Goal: Use online tool/utility: Utilize a website feature to perform a specific function

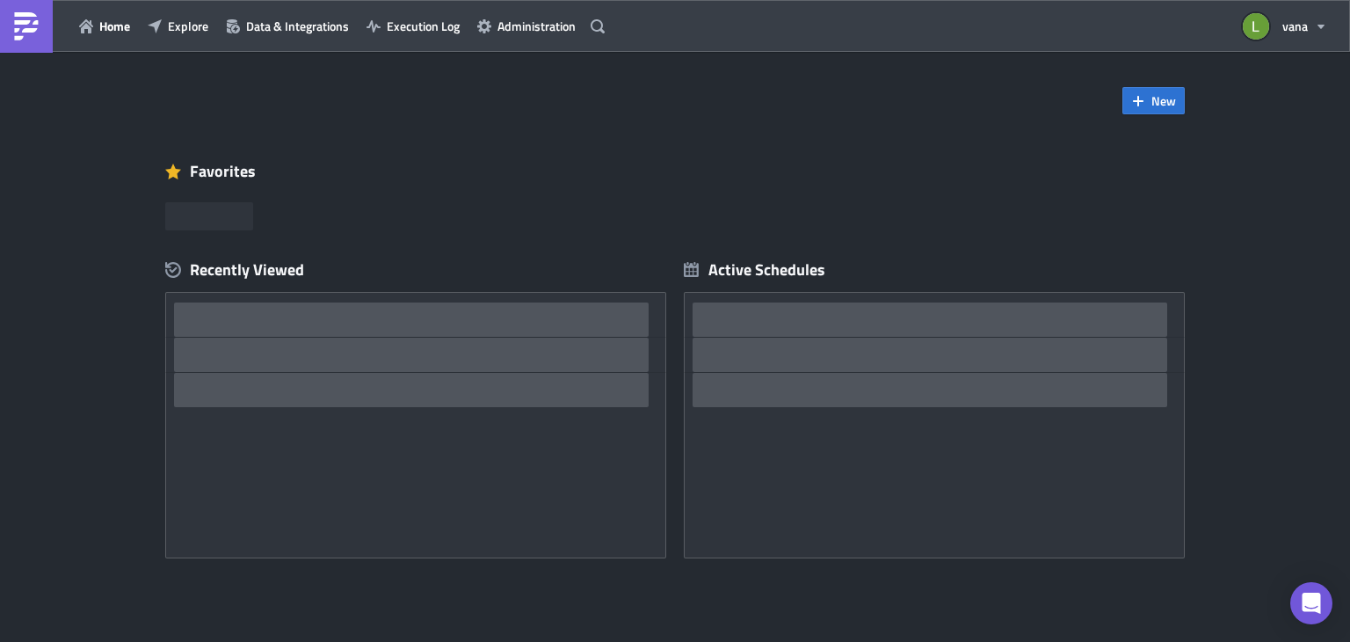
click at [43, 29] on link at bounding box center [26, 26] width 53 height 53
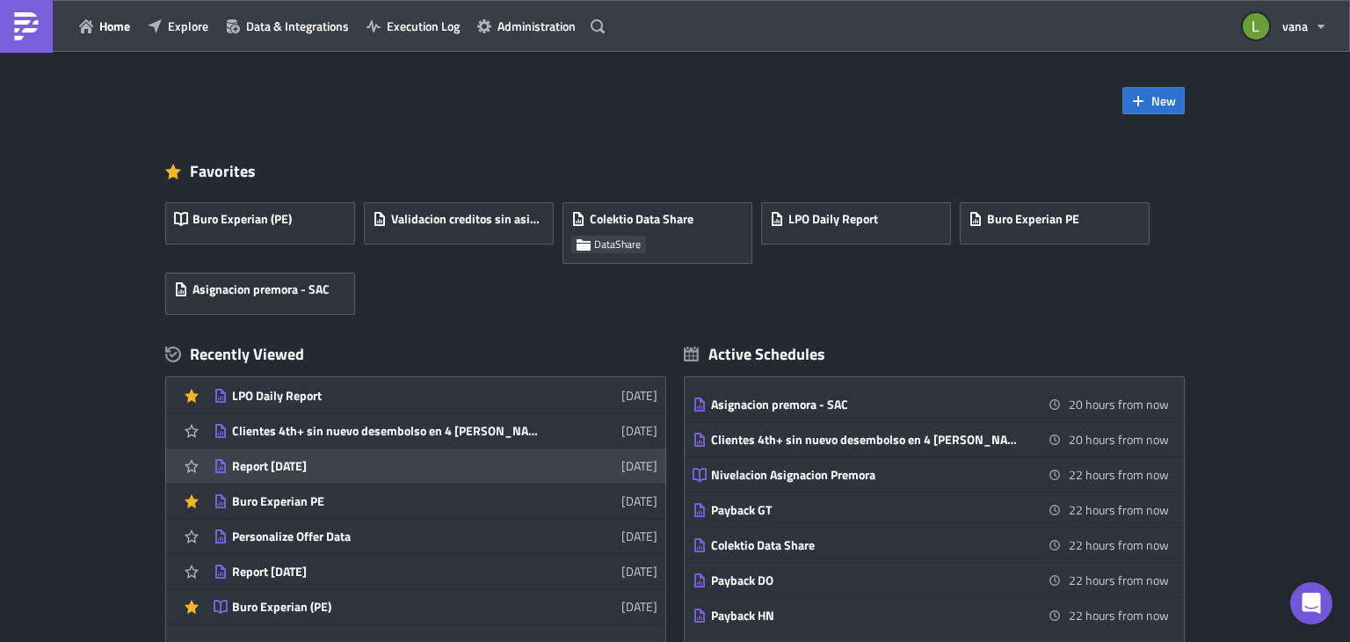
scroll to position [176, 0]
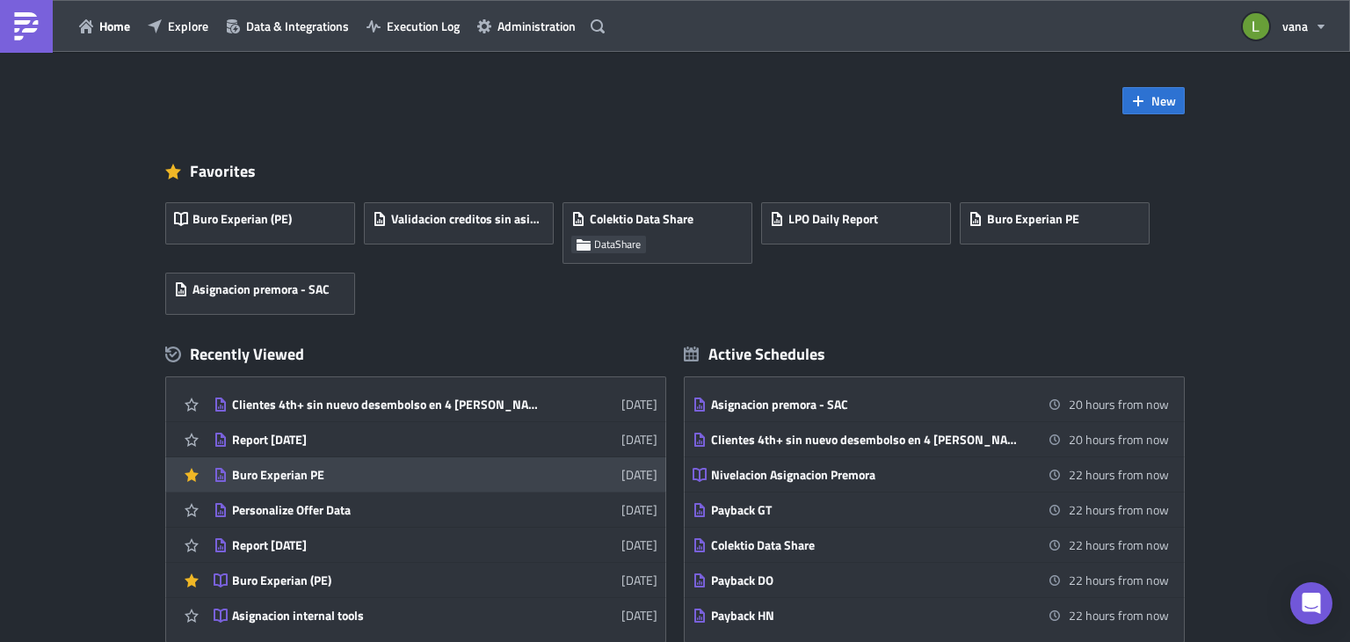
click at [352, 479] on div "Buro Experian PE" at bounding box center [386, 475] width 308 height 16
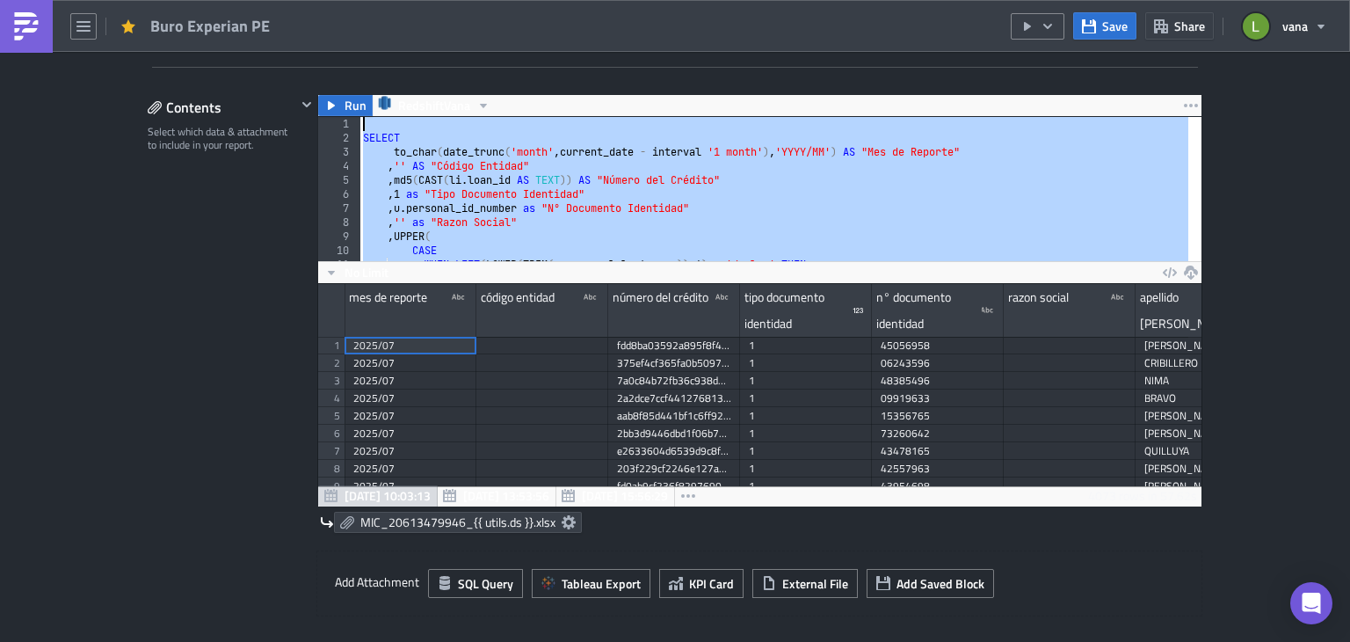
drag, startPoint x: 433, startPoint y: 236, endPoint x: 379, endPoint y: 71, distance: 172.9
type textarea "SELECT"
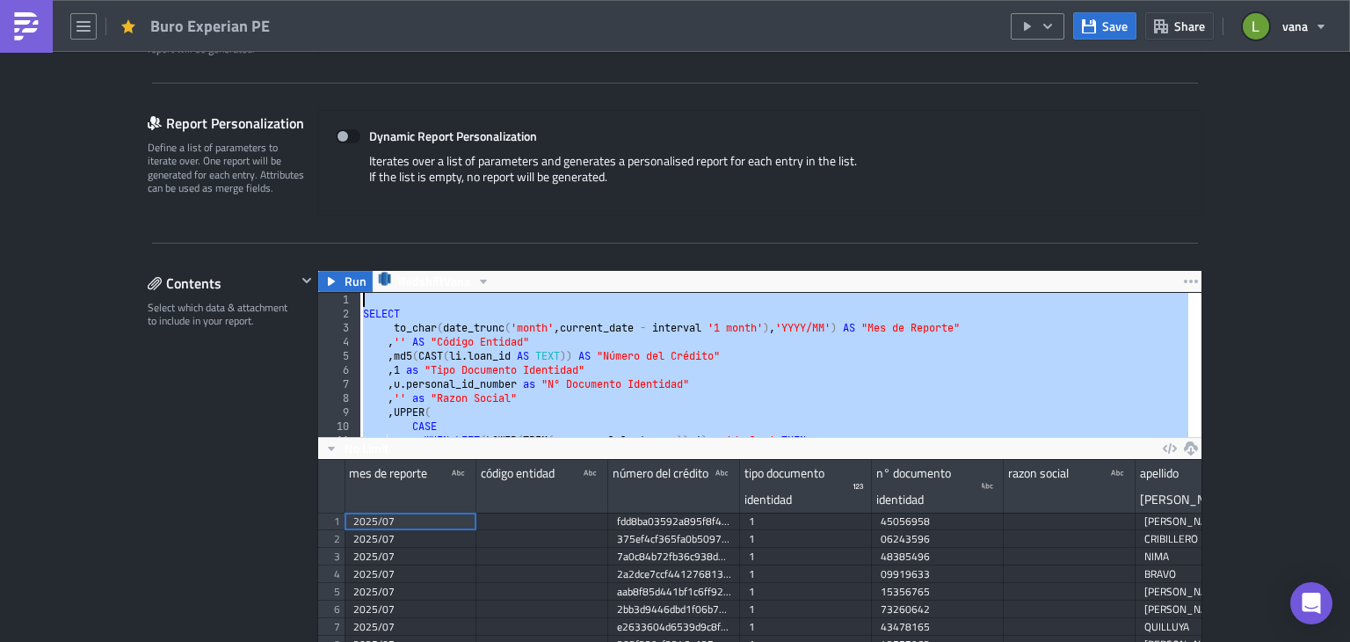
click at [440, 303] on div "SELECT to_char ( date_trunc ( 'month' , current_date - interval '1 month' ) , '…" at bounding box center [774, 365] width 829 height 144
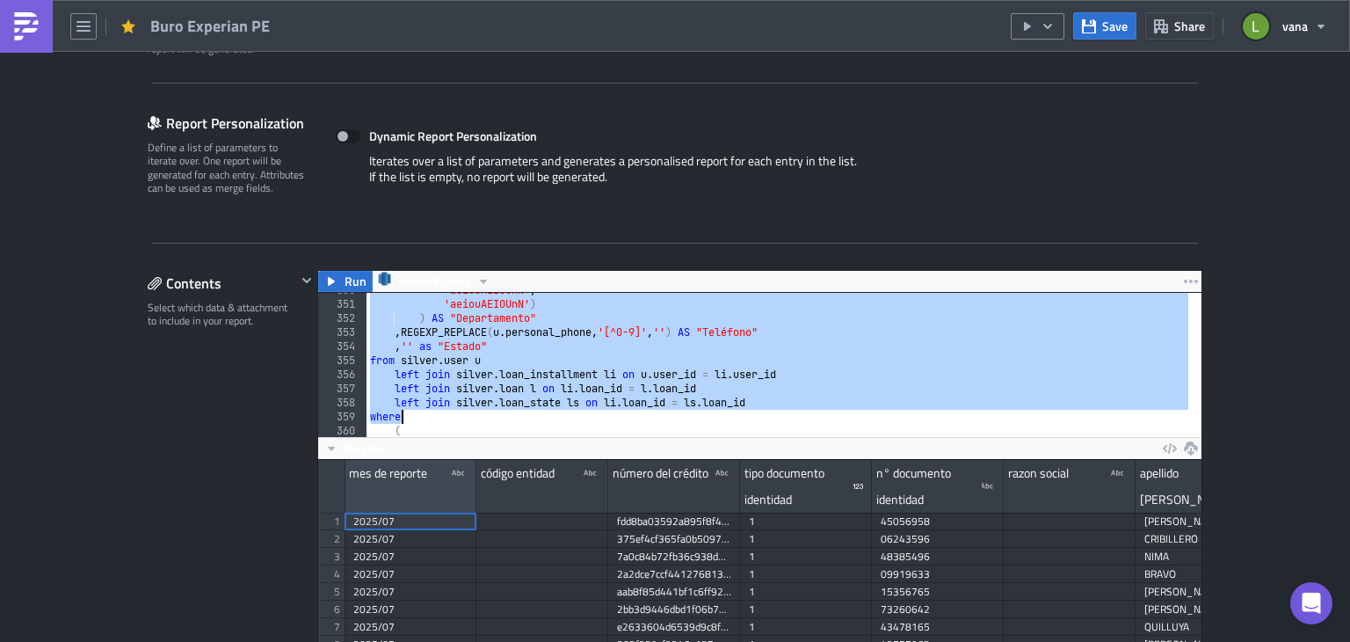
scroll to position [5383, 0]
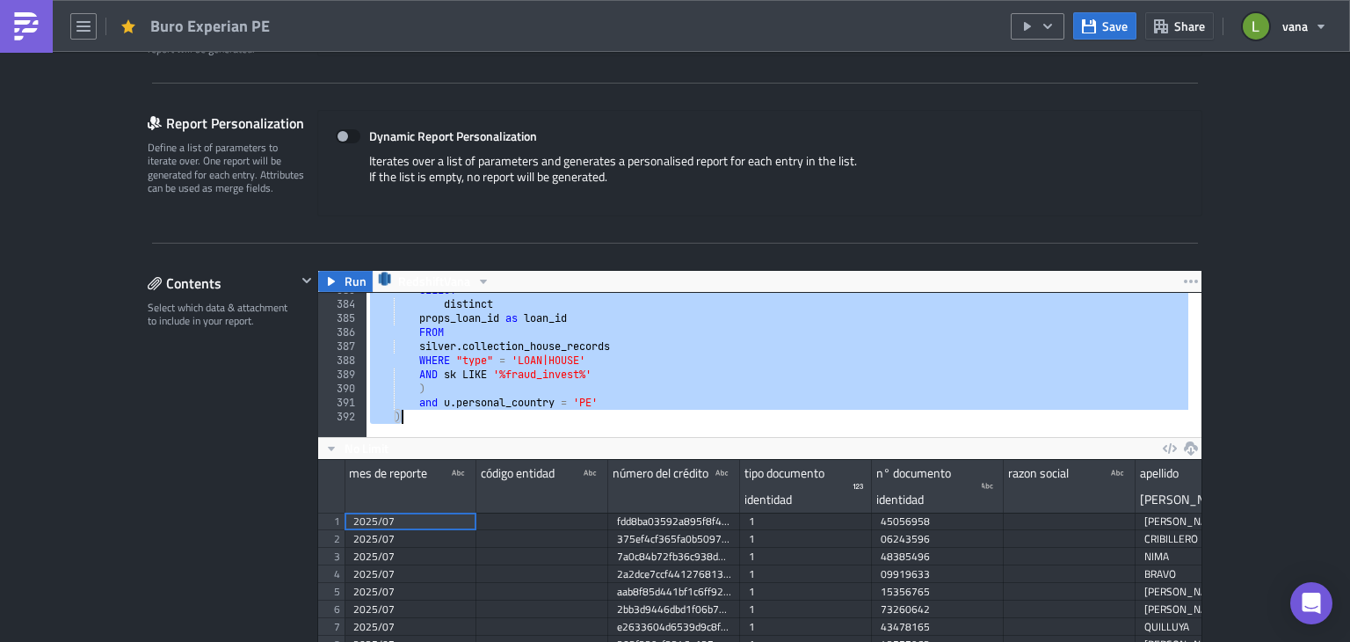
drag, startPoint x: 369, startPoint y: 301, endPoint x: 465, endPoint y: 426, distance: 157.4
click at [465, 426] on div "383 384 385 386 387 388 389 390 391 392 SELECT distinct props_loan_id as loan_i…" at bounding box center [760, 365] width 884 height 144
click at [469, 349] on div "SELECT distinct props_loan_id as loan_id FROM silver . collection_house_records…" at bounding box center [778, 365] width 822 height 144
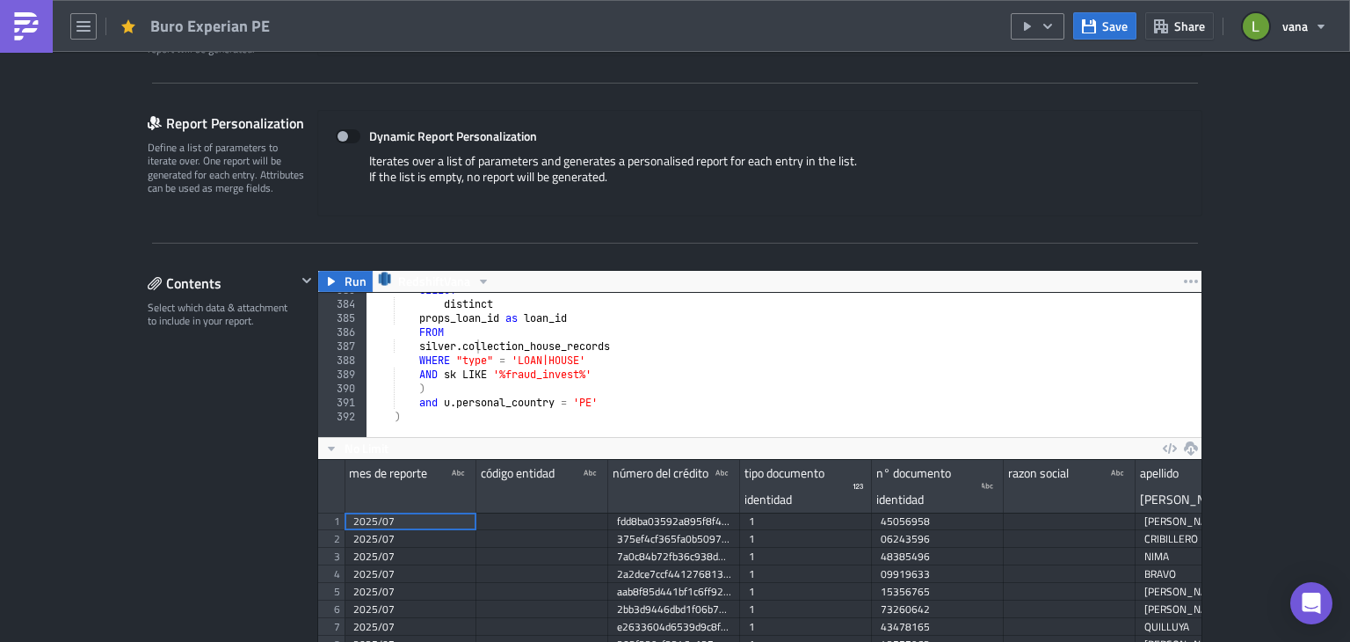
click at [151, 395] on div "Contents Select which data & attachment to include in your report." at bounding box center [222, 606] width 149 height 672
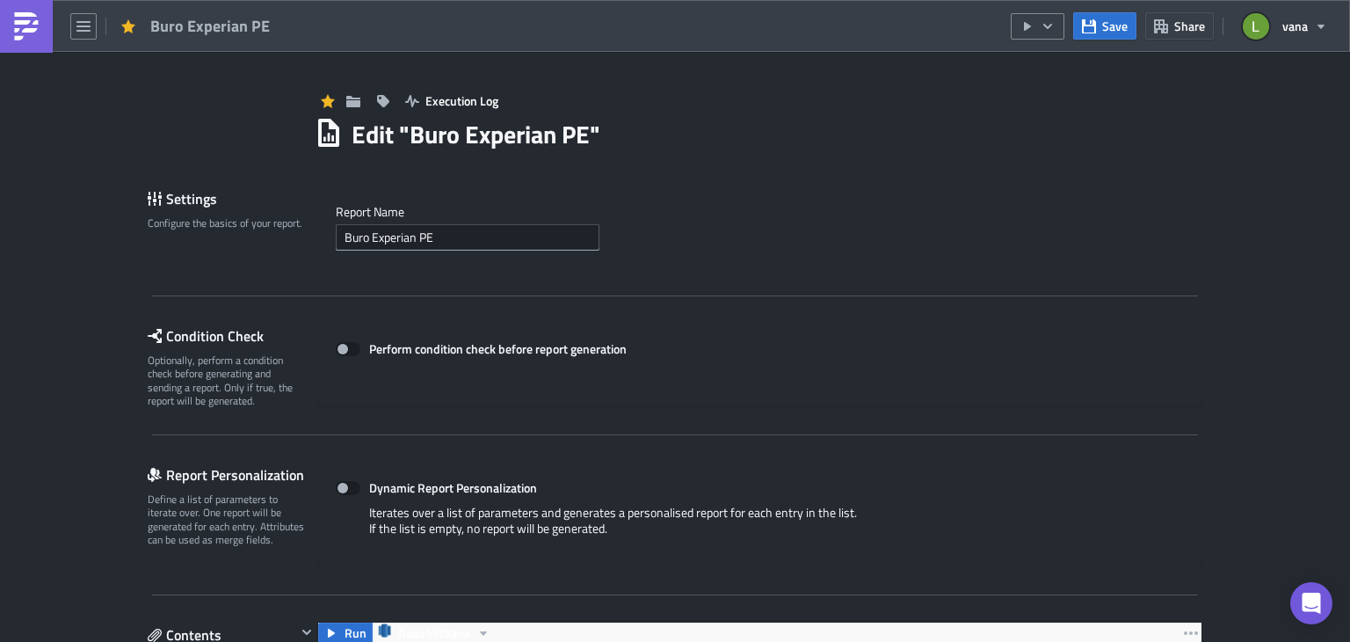
scroll to position [352, 0]
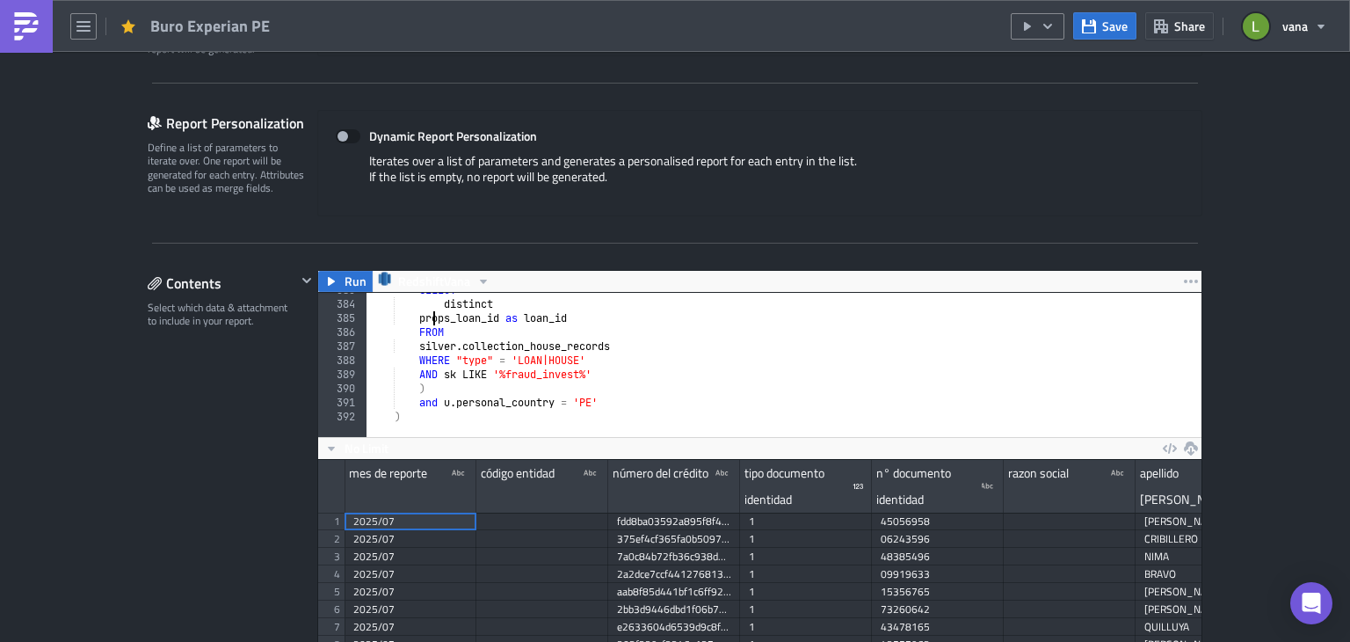
click at [428, 315] on div "SELECT distinct props_loan_id as loan_id FROM silver . collection_house_records…" at bounding box center [1196, 362] width 1659 height 159
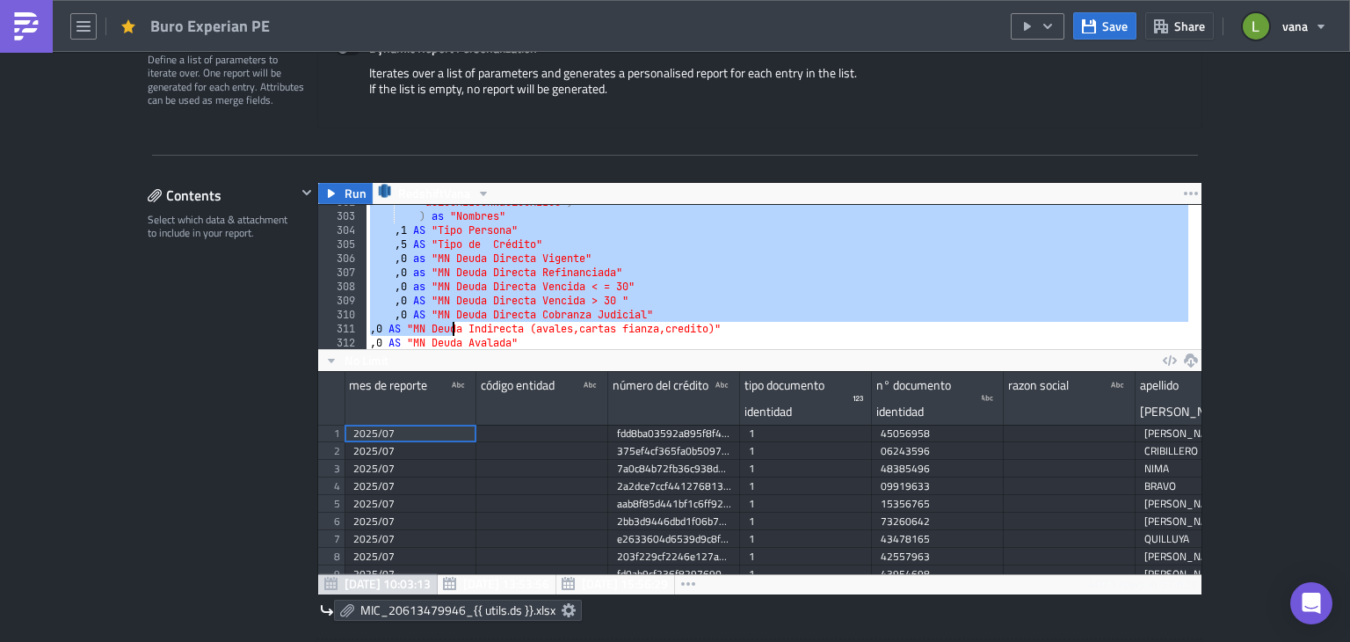
scroll to position [5383, 0]
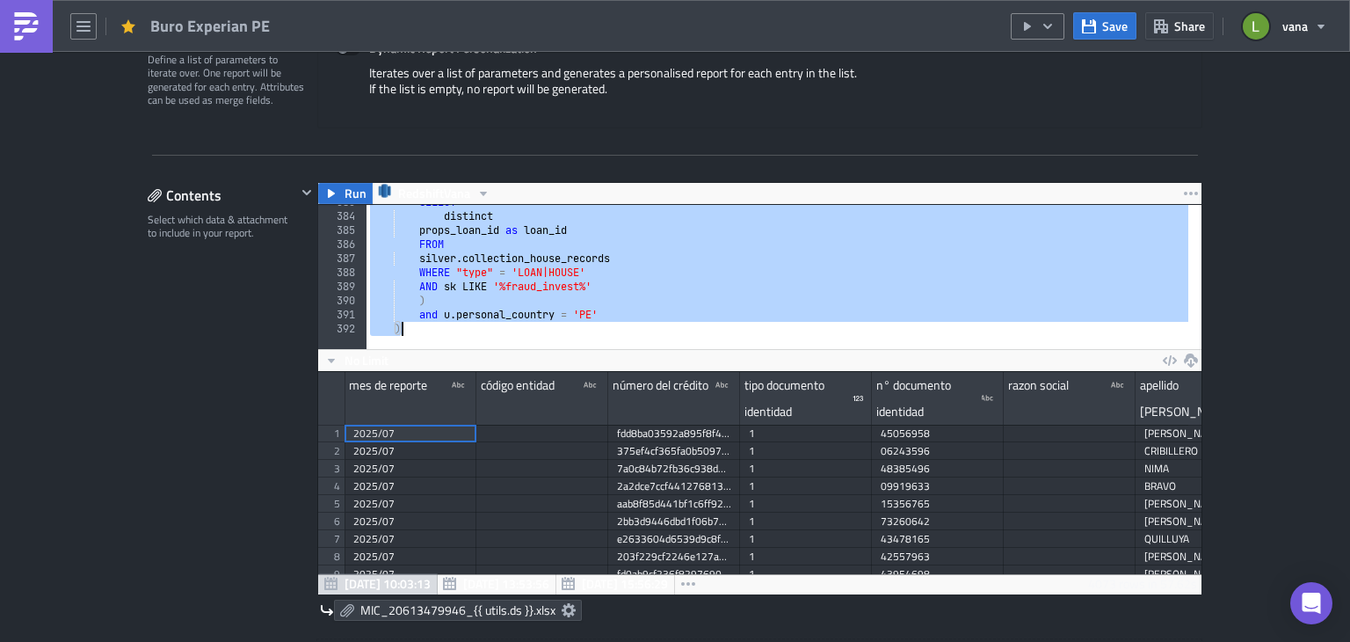
drag, startPoint x: 370, startPoint y: 215, endPoint x: 550, endPoint y: 424, distance: 276.2
click at [550, 424] on div "props_loan_id as loan_id 383 384 385 386 387 388 389 390 391 392 SELECT distinc…" at bounding box center [760, 399] width 884 height 390
type textarea "and u.personal_country = 'PE' )"
